Goal: Check status: Check status

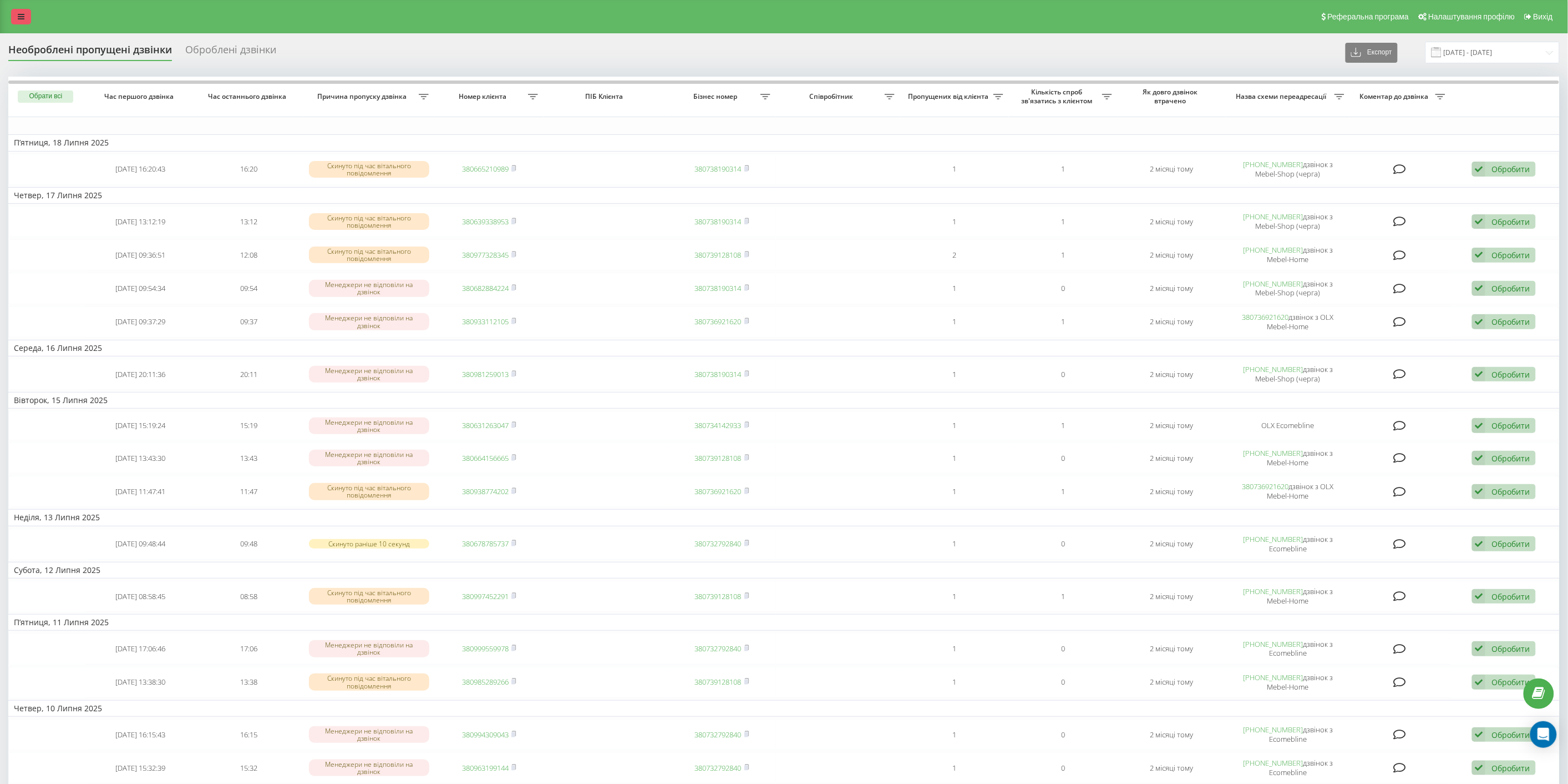
click at [20, 15] on icon at bounding box center [21, 17] width 7 height 8
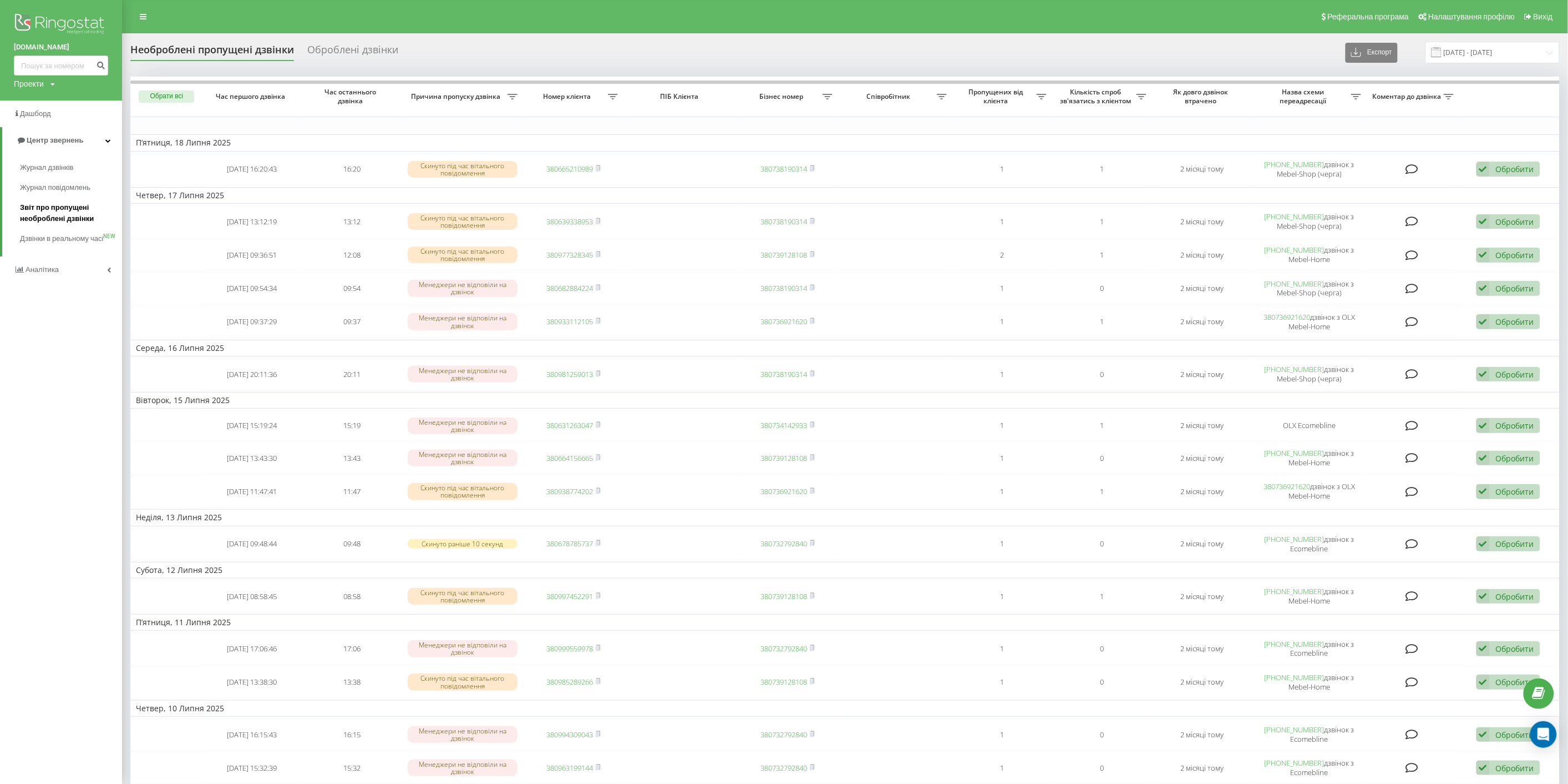
click at [63, 205] on span "Звіт про пропущені необроблені дзвінки" at bounding box center [69, 213] width 96 height 22
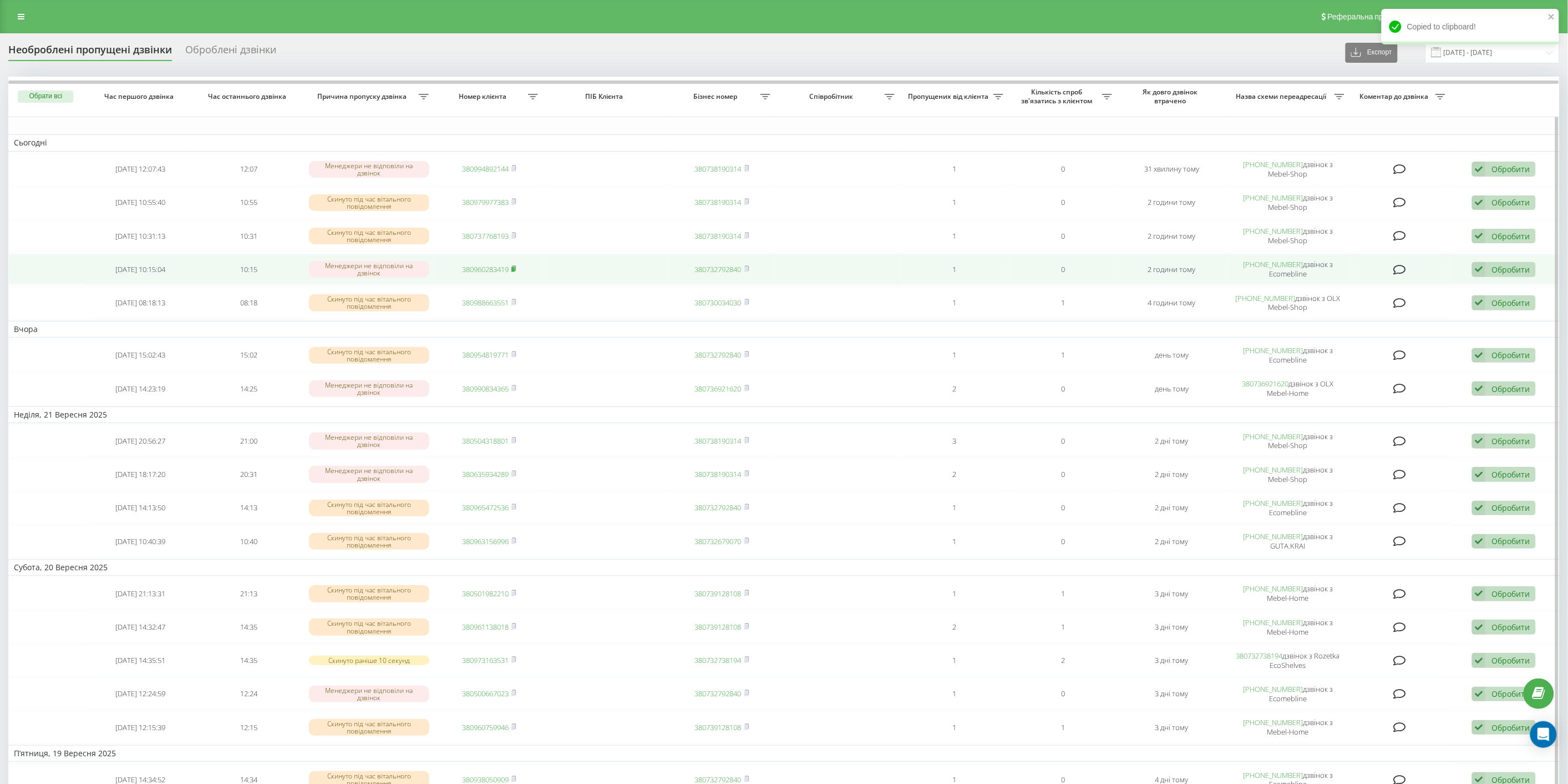
click at [516, 265] on icon at bounding box center [514, 268] width 5 height 7
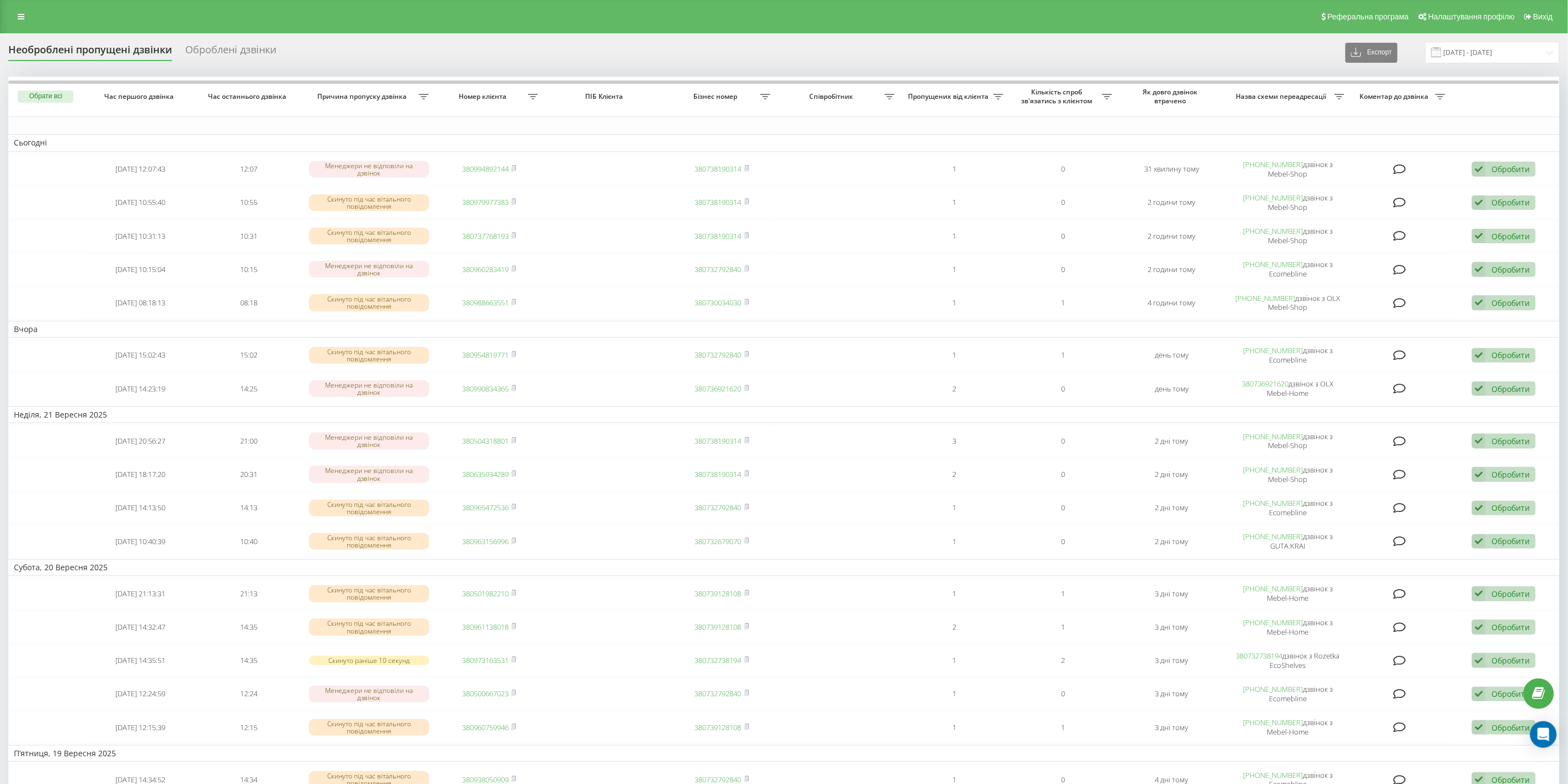
click at [26, 24] on div "Реферальна програма Налаштування профілю Вихід" at bounding box center [784, 17] width 1568 height 33
click at [24, 18] on link at bounding box center [21, 17] width 20 height 16
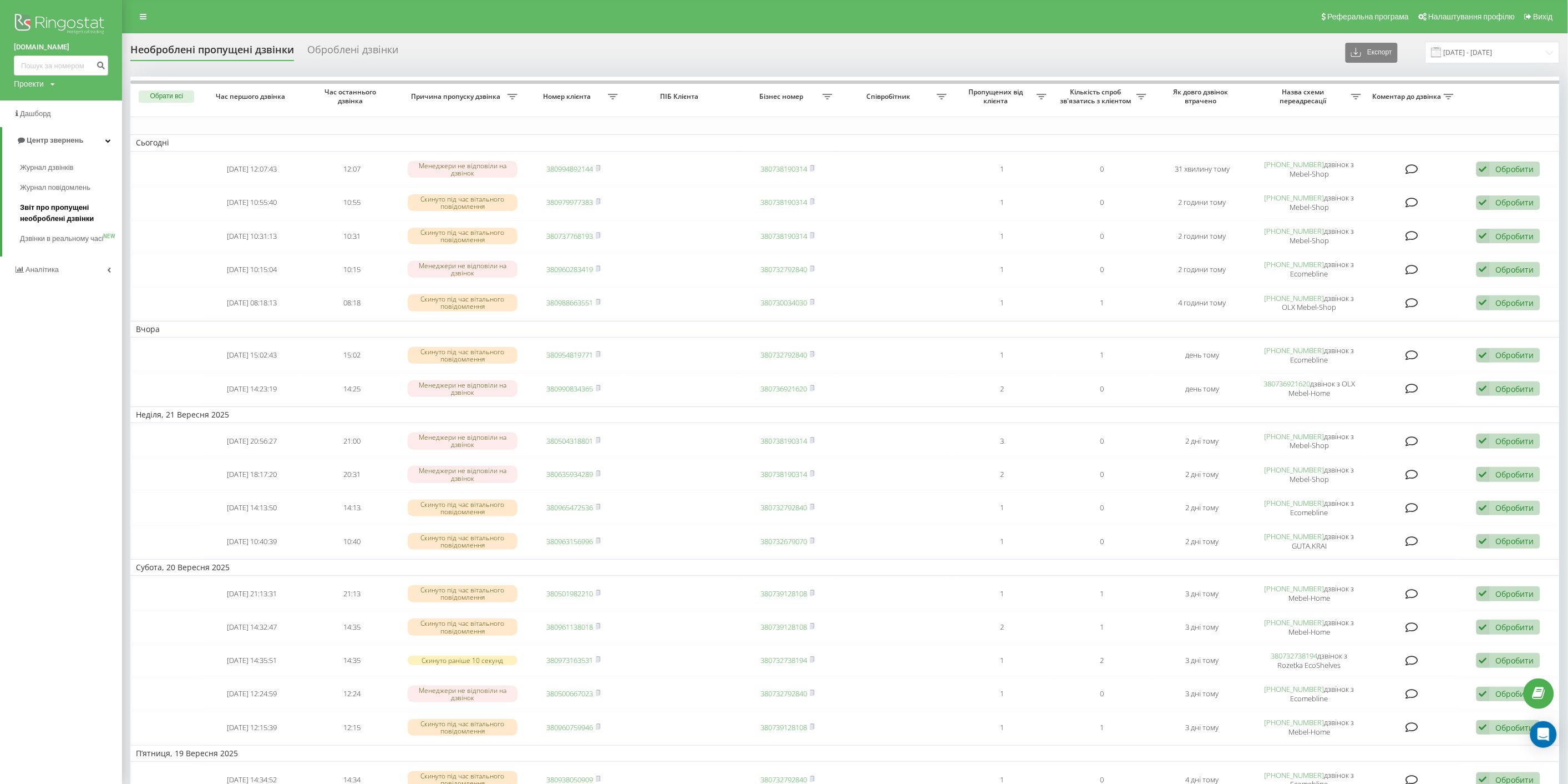
click at [78, 210] on span "Звіт про пропущені необроблені дзвінки" at bounding box center [69, 213] width 96 height 22
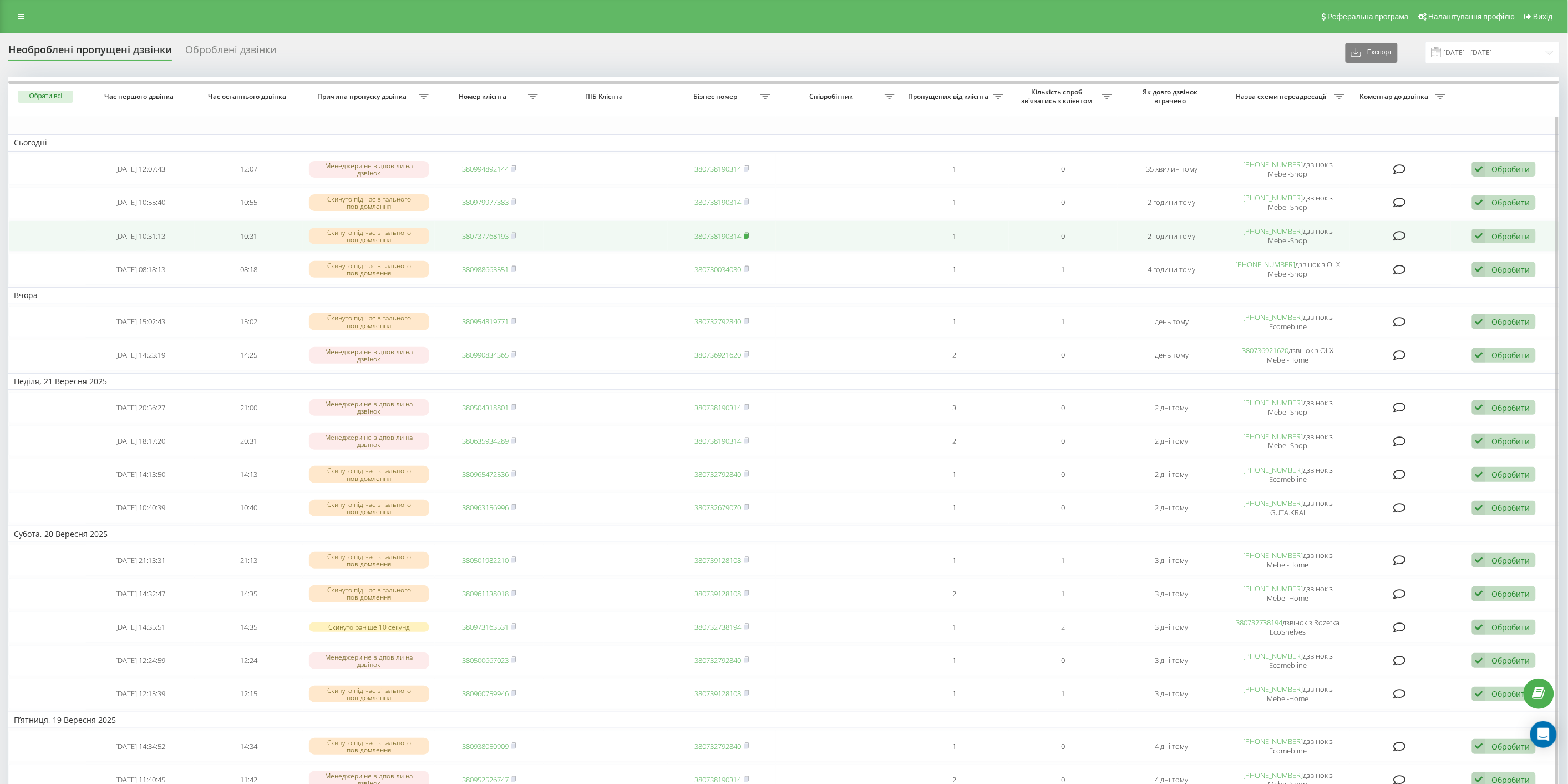
click at [747, 235] on rect at bounding box center [746, 236] width 3 height 5
click at [515, 234] on rect at bounding box center [513, 236] width 3 height 5
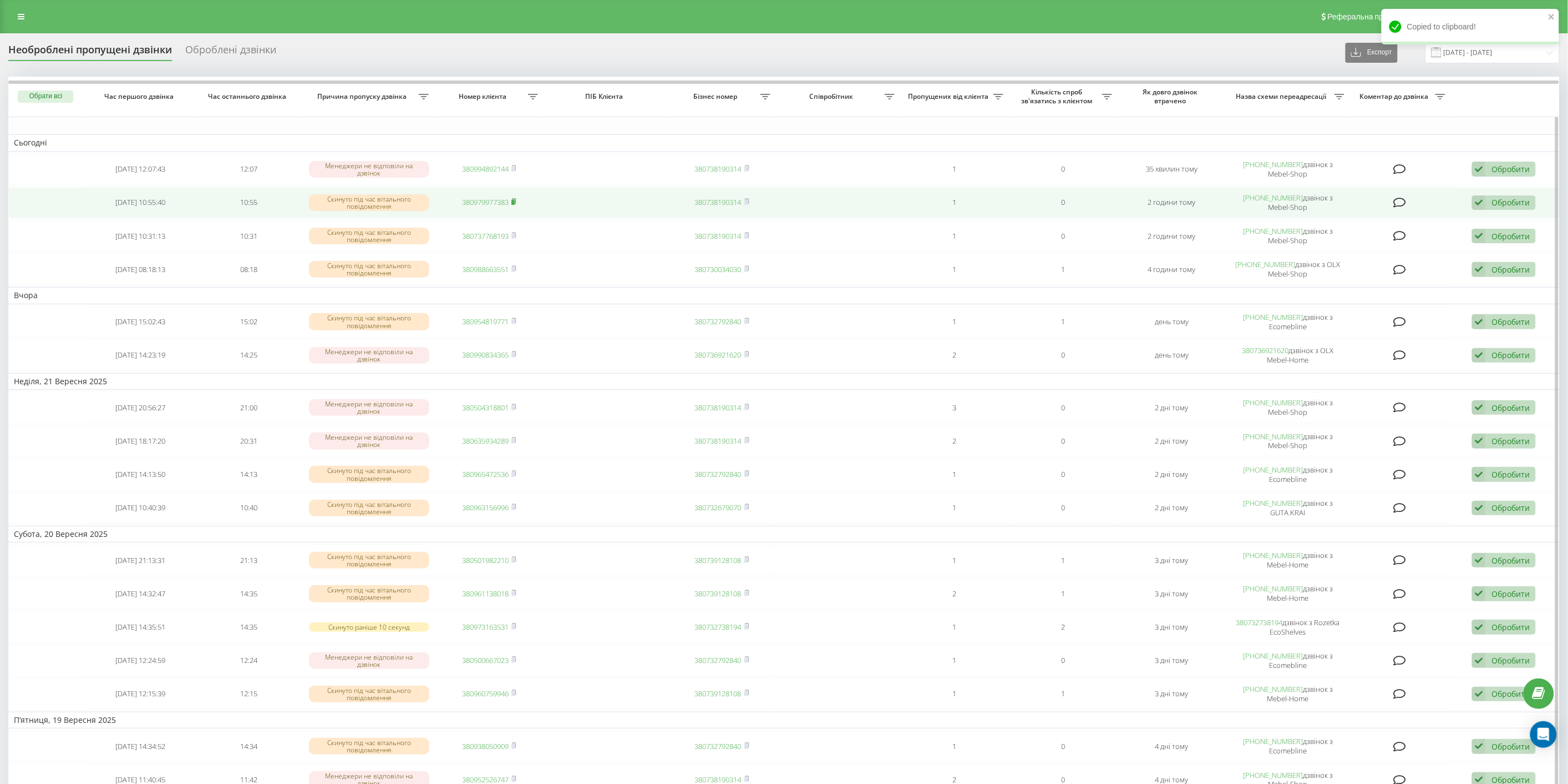
click at [515, 200] on rect at bounding box center [513, 202] width 3 height 5
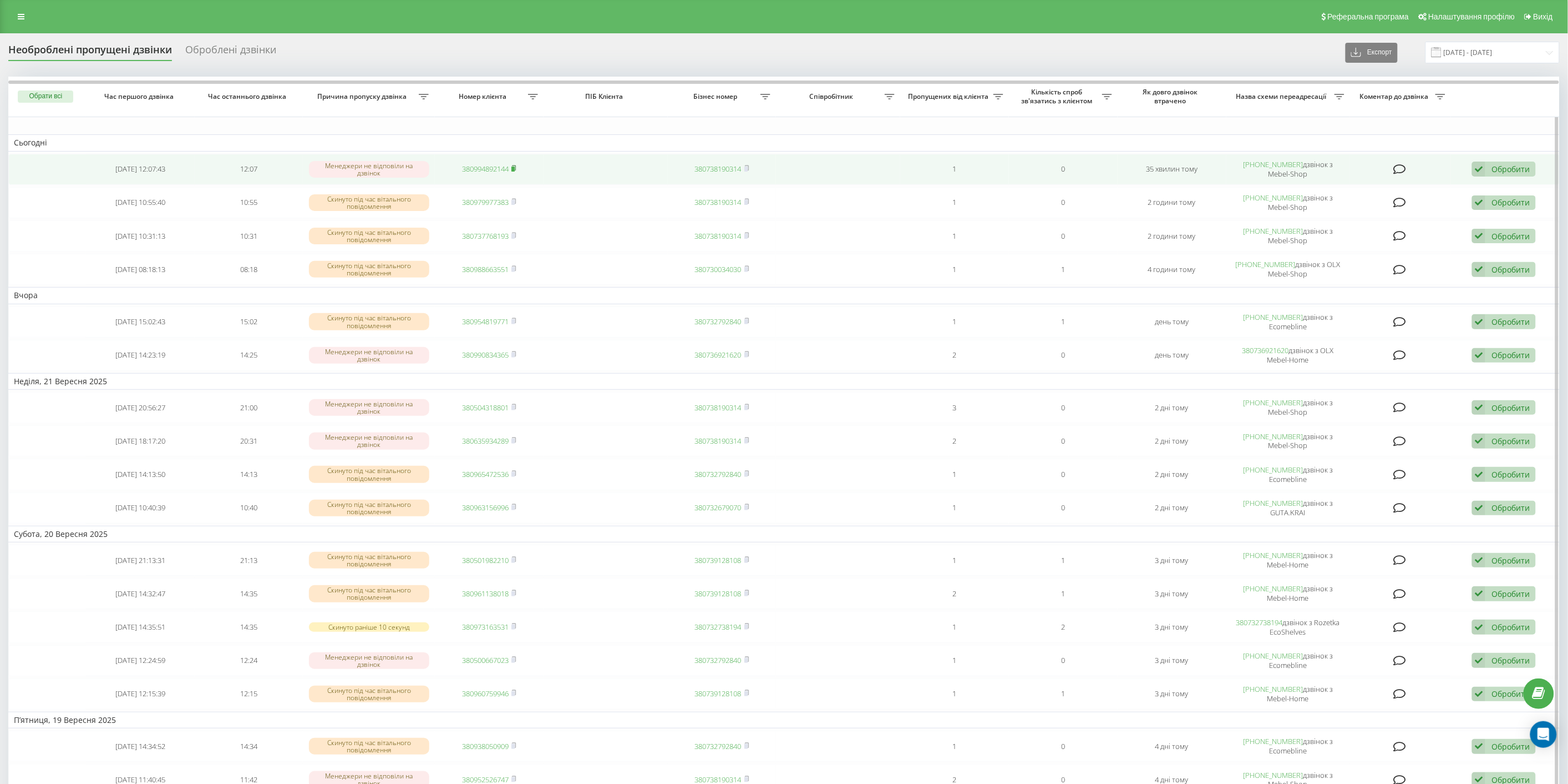
click at [514, 170] on rect at bounding box center [513, 169] width 3 height 5
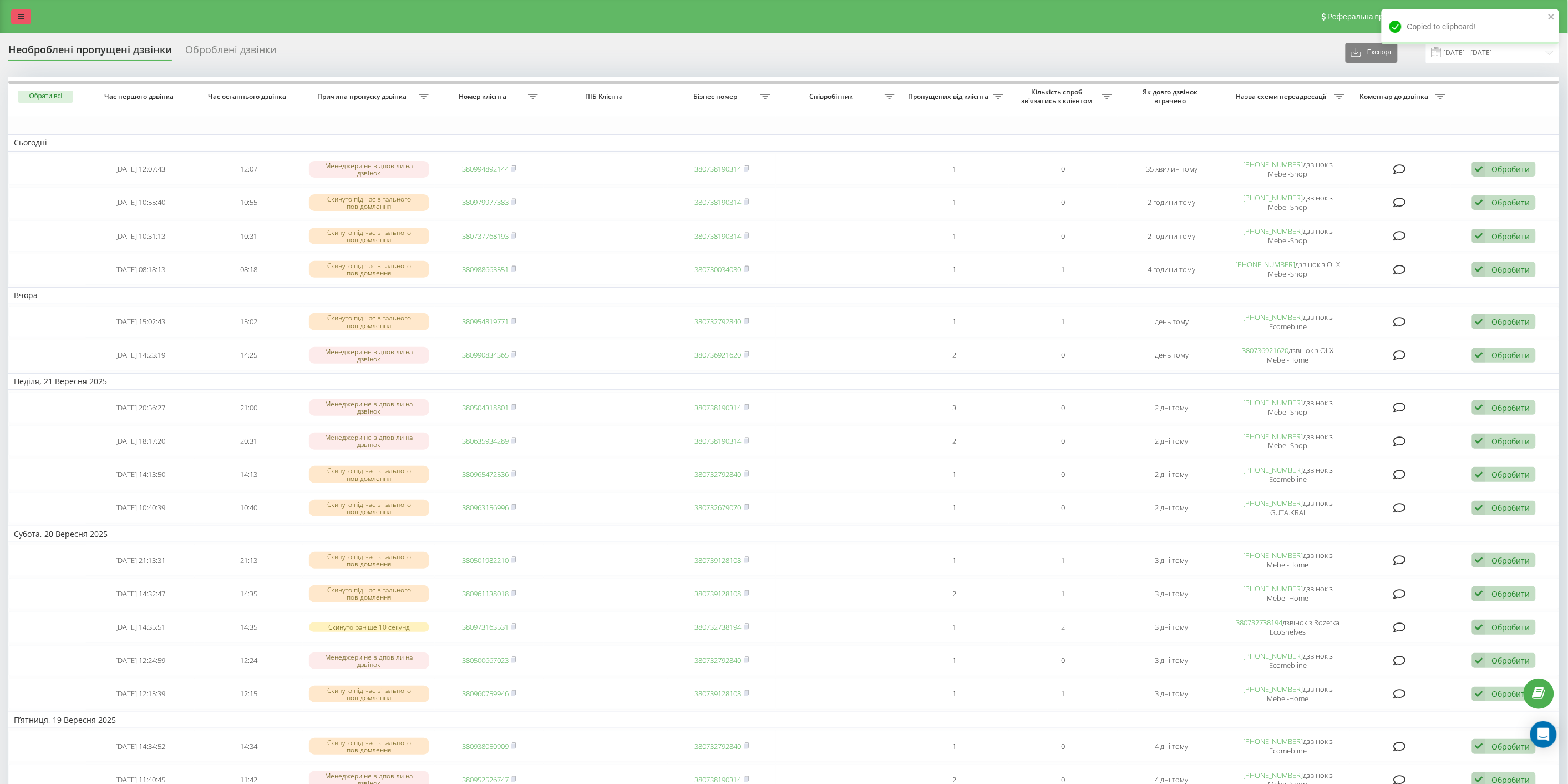
click at [23, 19] on icon at bounding box center [21, 17] width 7 height 8
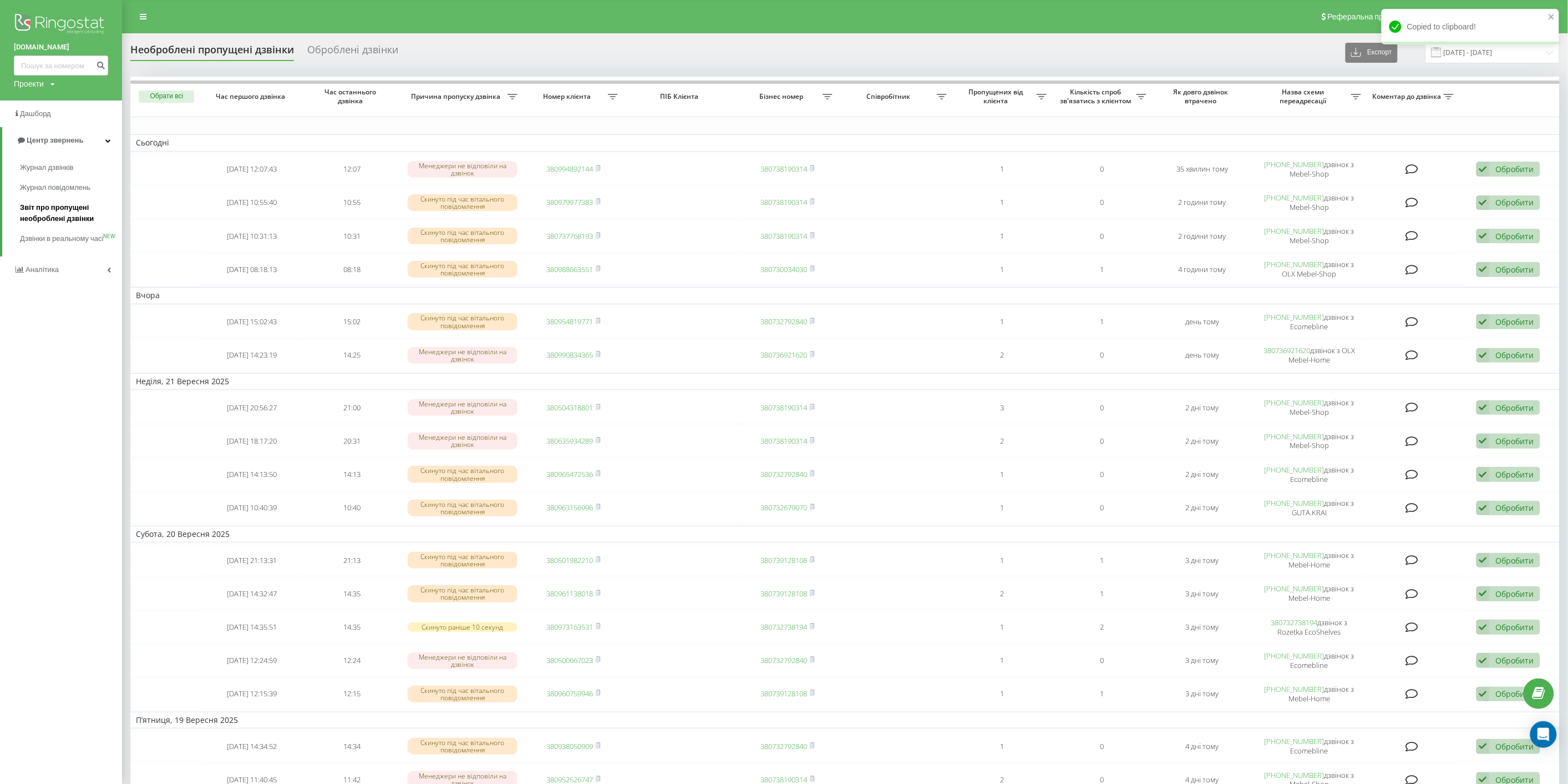
click at [67, 201] on link "Звіт про пропущені необроблені дзвінки" at bounding box center [71, 213] width 102 height 31
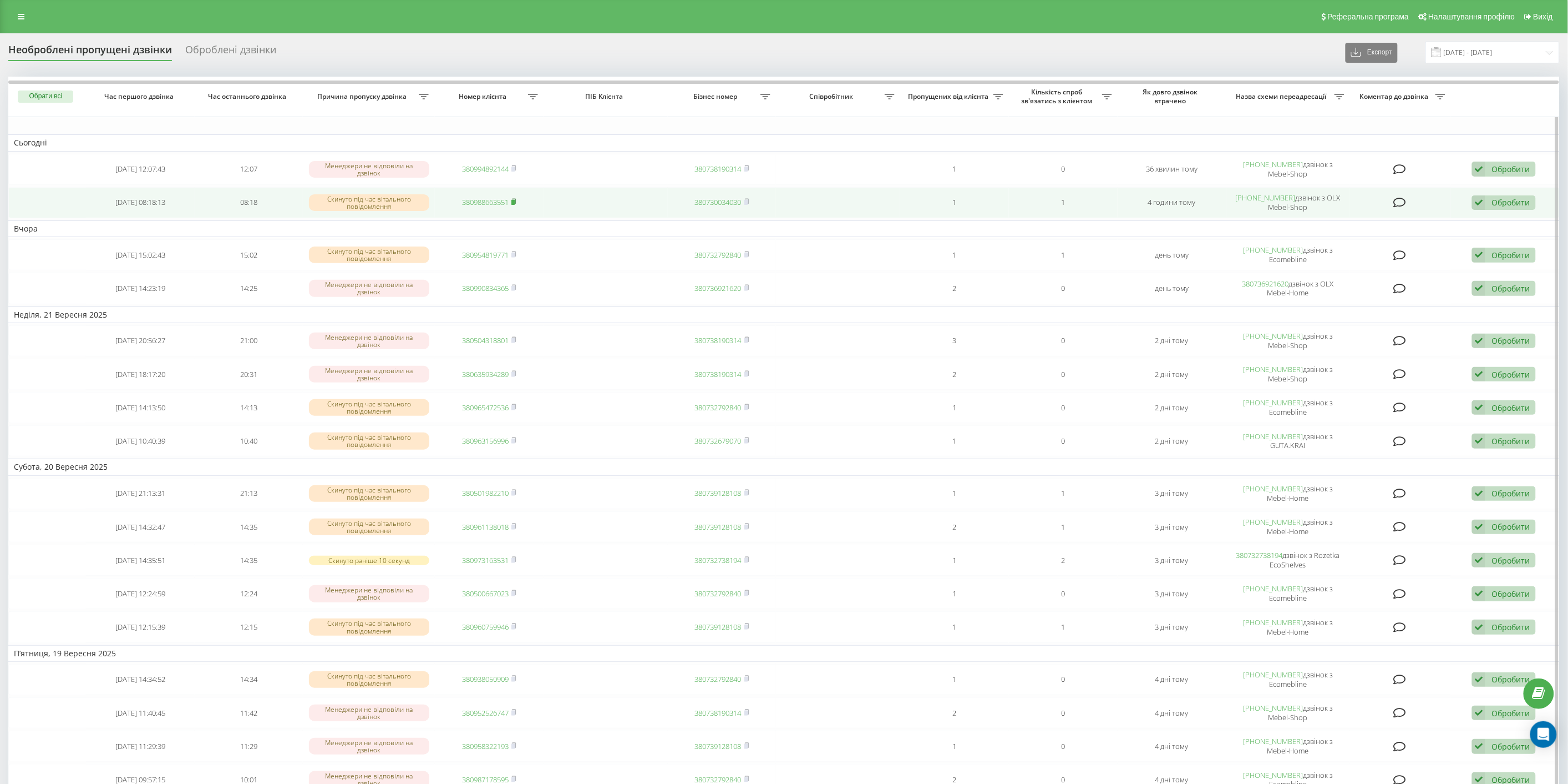
click at [516, 200] on icon at bounding box center [514, 201] width 5 height 7
